Goal: Transaction & Acquisition: Purchase product/service

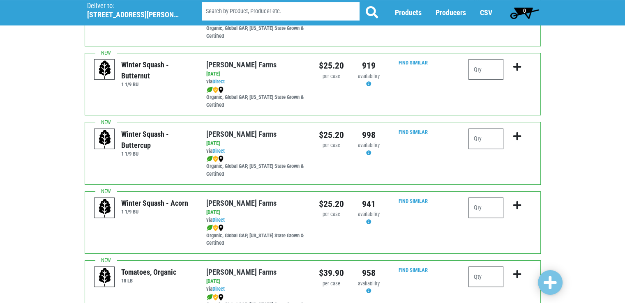
scroll to position [181, 0]
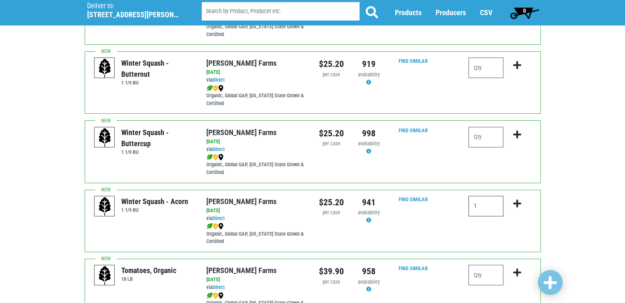
click at [484, 212] on input "1" at bounding box center [485, 206] width 35 height 21
type input "1"
click at [514, 196] on button "submit" at bounding box center [516, 209] width 19 height 26
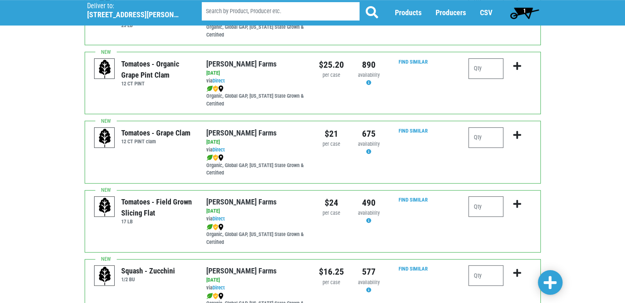
scroll to position [542, 0]
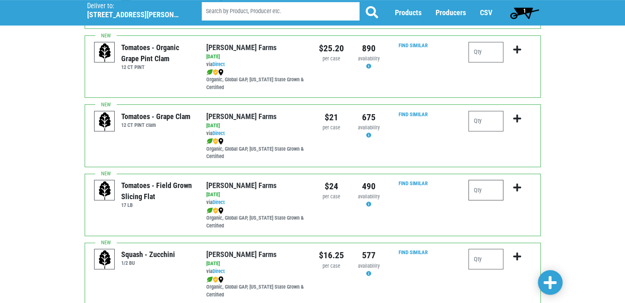
click at [483, 190] on input "number" at bounding box center [485, 190] width 35 height 21
type input "1"
click at [511, 188] on button "submit" at bounding box center [516, 193] width 19 height 26
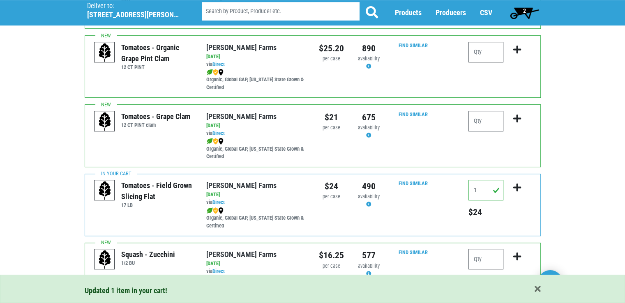
click at [590, 180] on div "Deliver To Tops [GEOGRAPHIC_DATA], 363 ([STREET_ADDRESS][PERSON_NAME]) Deliver …" at bounding box center [312, 228] width 625 height 1462
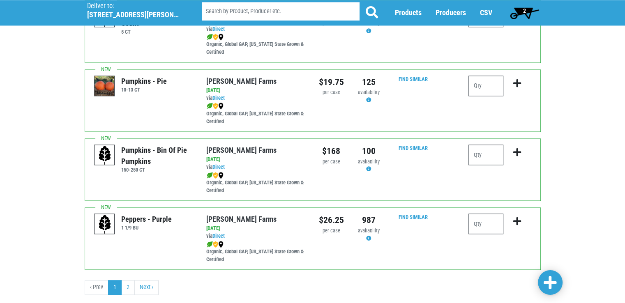
scroll to position [1216, 0]
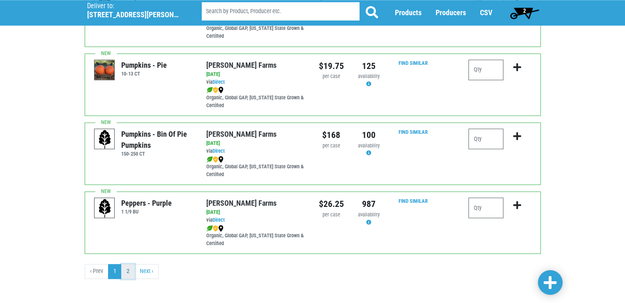
click at [132, 275] on link "2" at bounding box center [128, 271] width 14 height 15
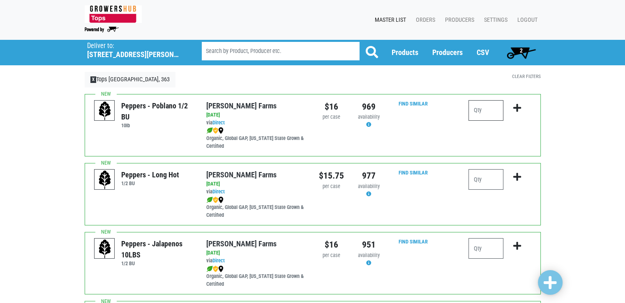
click at [487, 108] on input "number" at bounding box center [485, 110] width 35 height 21
type input "1"
click at [513, 111] on icon "submit" at bounding box center [517, 108] width 8 height 9
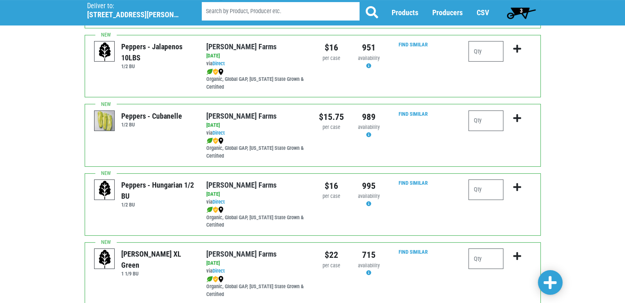
scroll to position [214, 0]
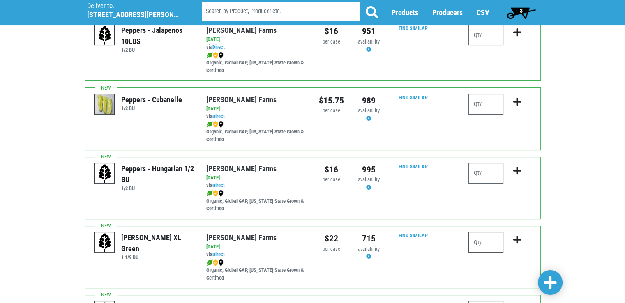
click at [480, 245] on input "number" at bounding box center [485, 242] width 35 height 21
type input "1"
click at [516, 241] on icon "submit" at bounding box center [517, 239] width 8 height 9
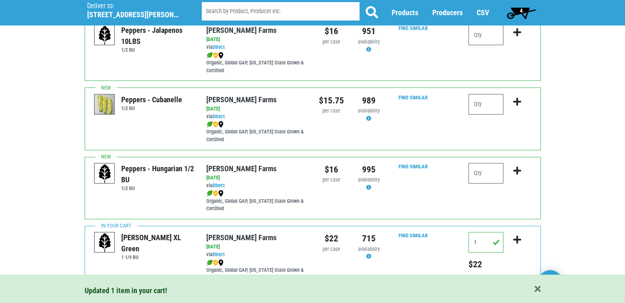
click at [588, 229] on div "Deliver To Tops [GEOGRAPHIC_DATA], 363 ([STREET_ADDRESS][PERSON_NAME]) Deliver …" at bounding box center [312, 189] width 625 height 727
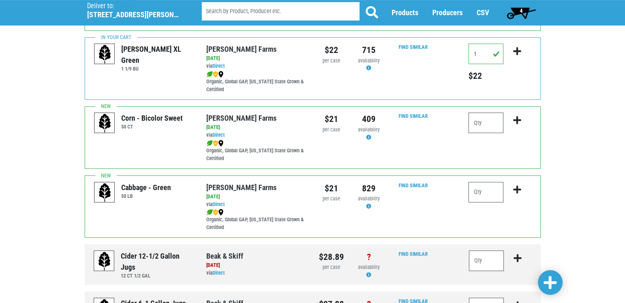
scroll to position [367, 0]
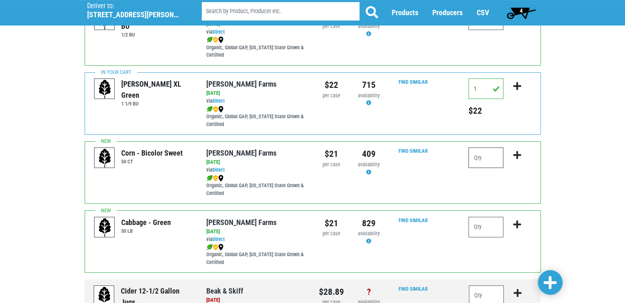
click at [490, 155] on input "number" at bounding box center [485, 158] width 35 height 21
type input "4"
click at [512, 153] on button "submit" at bounding box center [516, 161] width 19 height 26
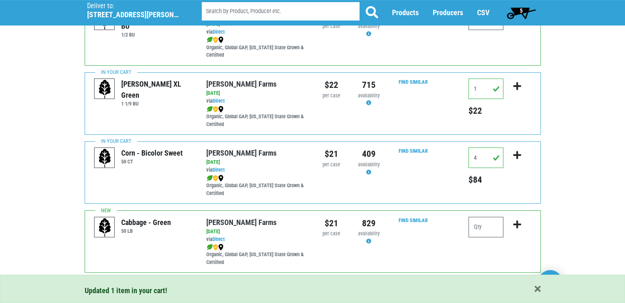
click at [517, 12] on span "5" at bounding box center [521, 13] width 37 height 16
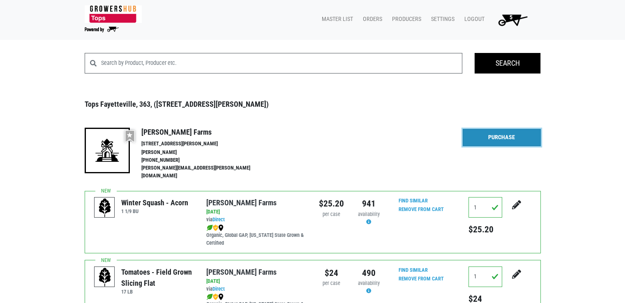
click at [485, 137] on link "Purchase" at bounding box center [502, 137] width 78 height 17
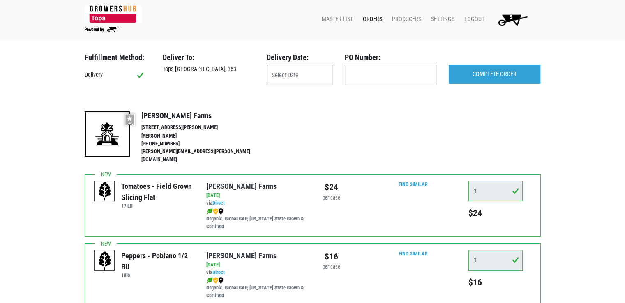
click at [322, 81] on input "text" at bounding box center [300, 75] width 66 height 21
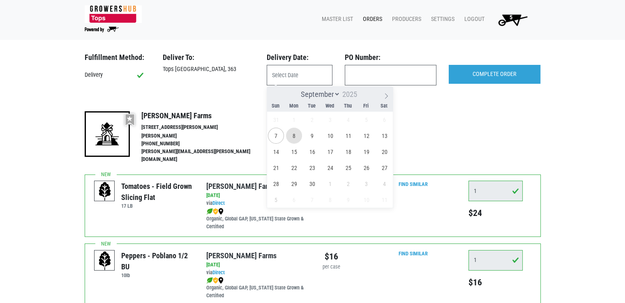
click at [297, 140] on span "8" at bounding box center [294, 136] width 16 height 16
type input "[DATE]"
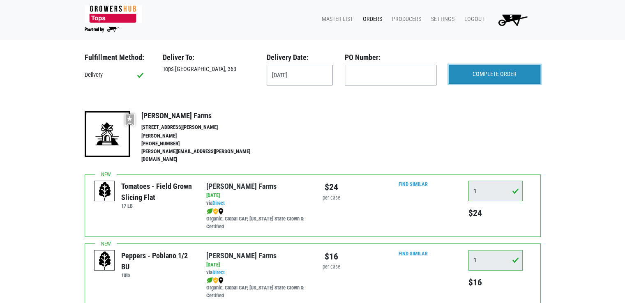
click at [495, 73] on input "COMPLETE ORDER" at bounding box center [495, 74] width 92 height 19
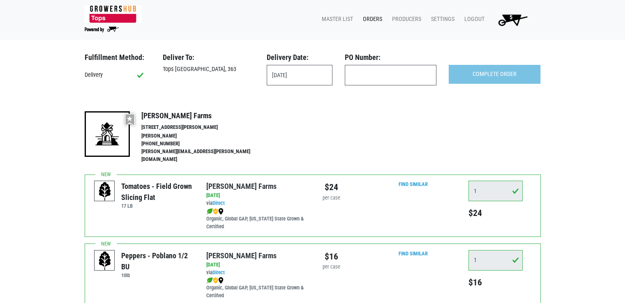
scroll to position [265, 0]
